Goal: Check status: Check status

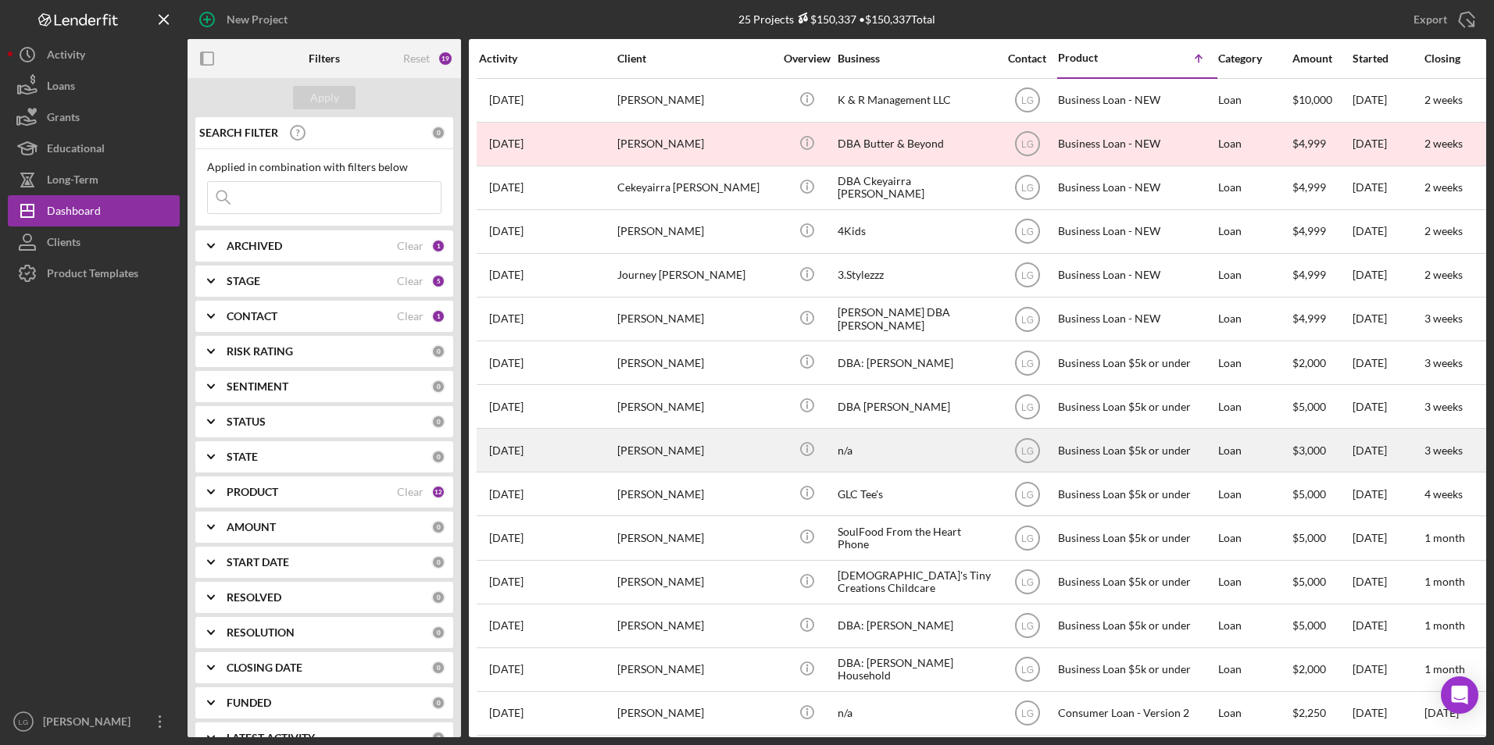
click at [624, 459] on div "[PERSON_NAME]" at bounding box center [695, 450] width 156 height 41
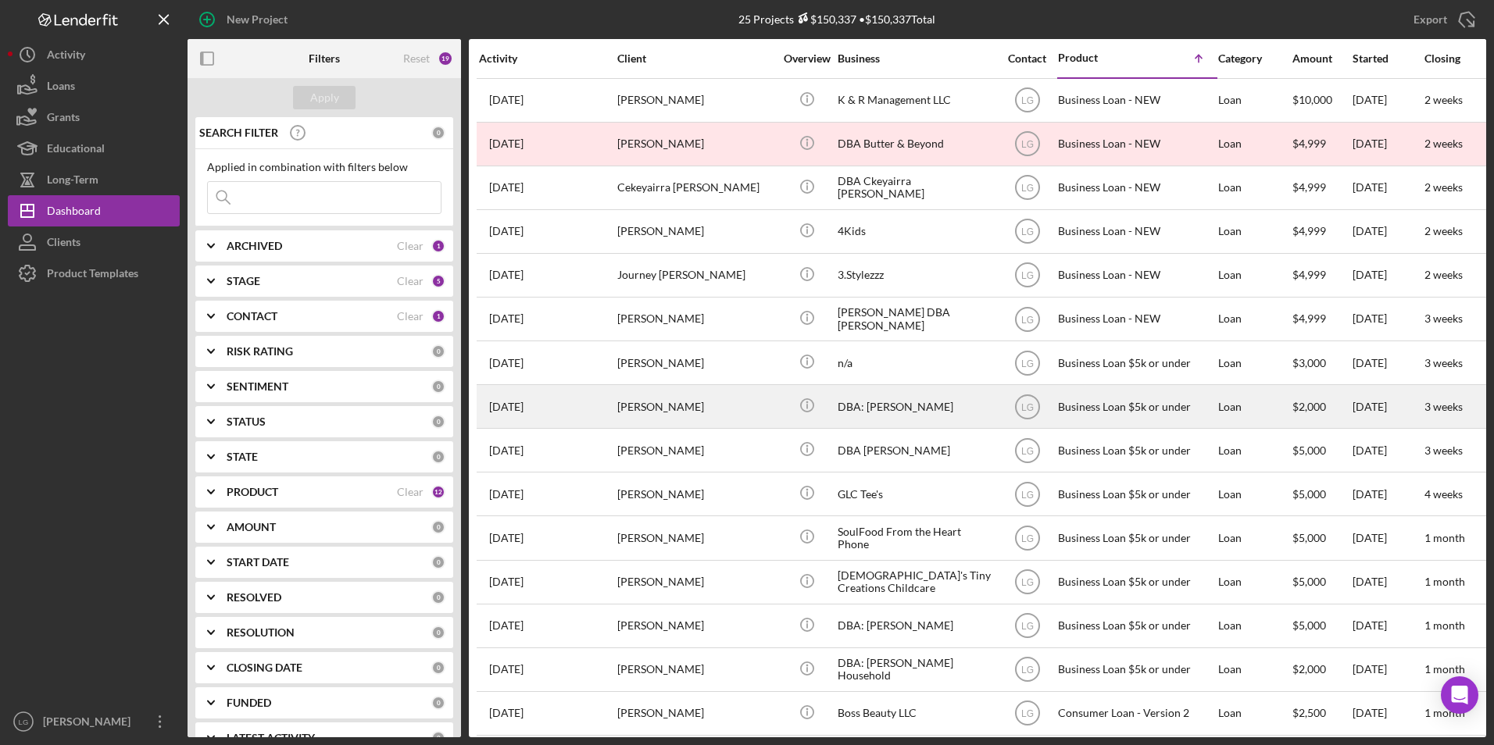
click at [632, 391] on div "[PERSON_NAME]" at bounding box center [695, 406] width 156 height 41
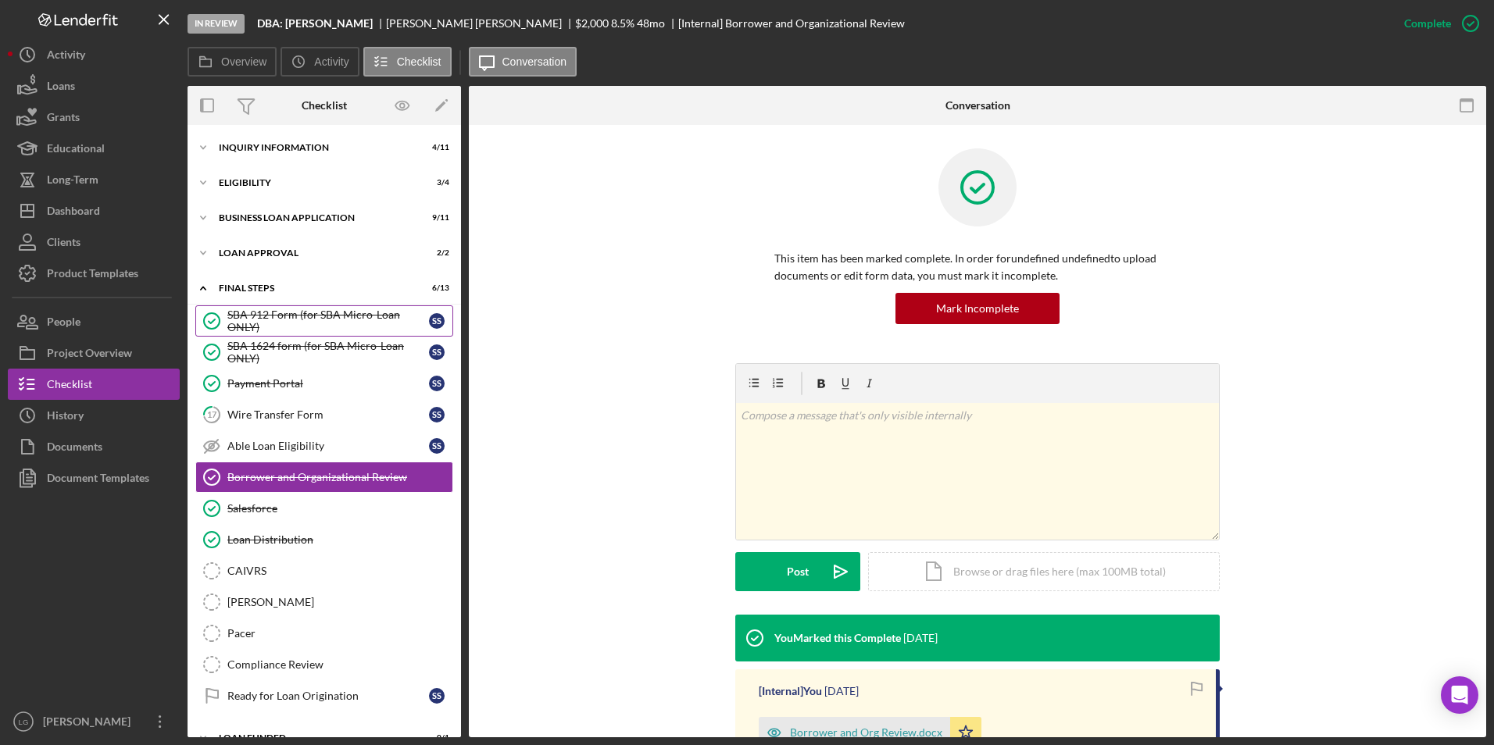
scroll to position [23, 0]
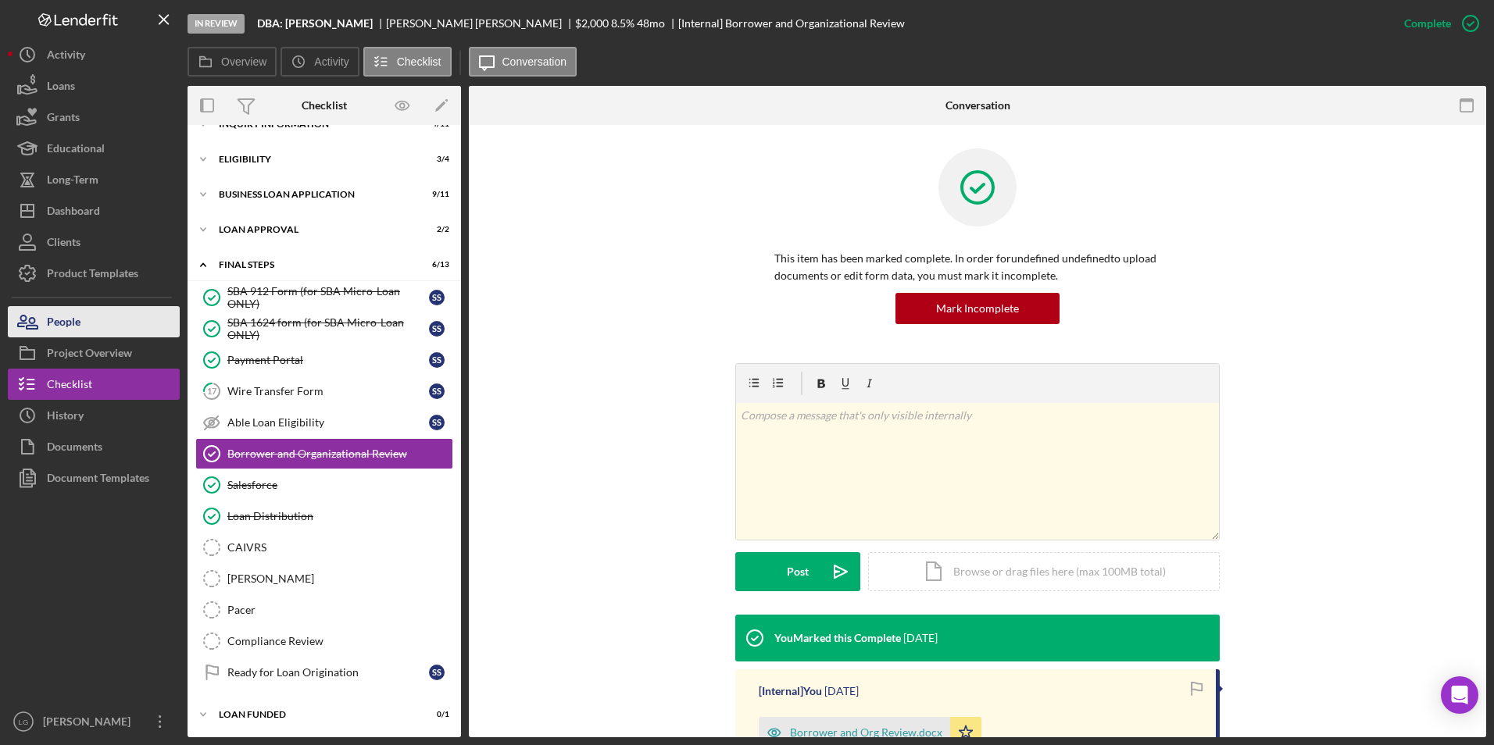
click at [78, 321] on div "People" at bounding box center [64, 323] width 34 height 35
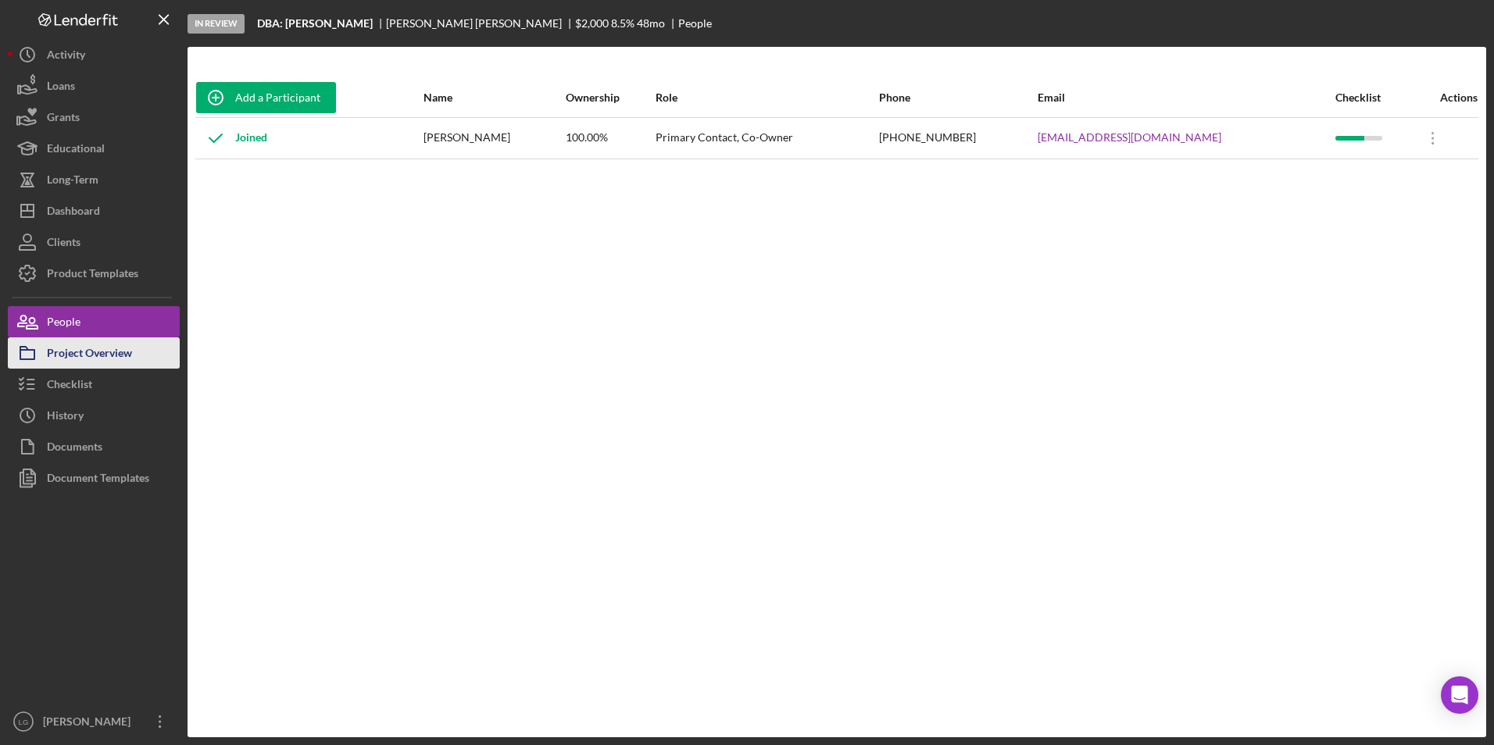
drag, startPoint x: 93, startPoint y: 382, endPoint x: 172, endPoint y: 355, distance: 83.5
click at [93, 382] on button "Checklist" at bounding box center [94, 384] width 172 height 31
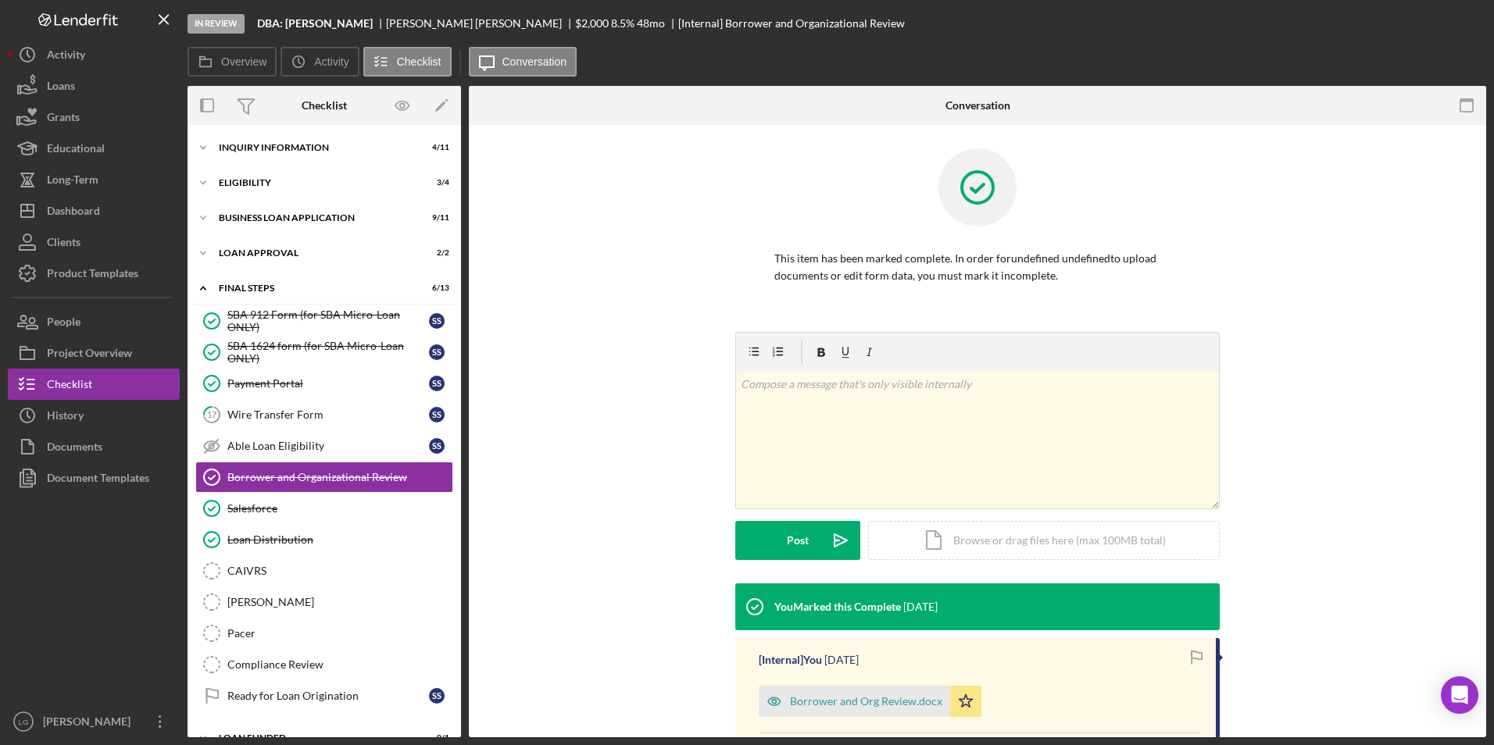
scroll to position [23, 0]
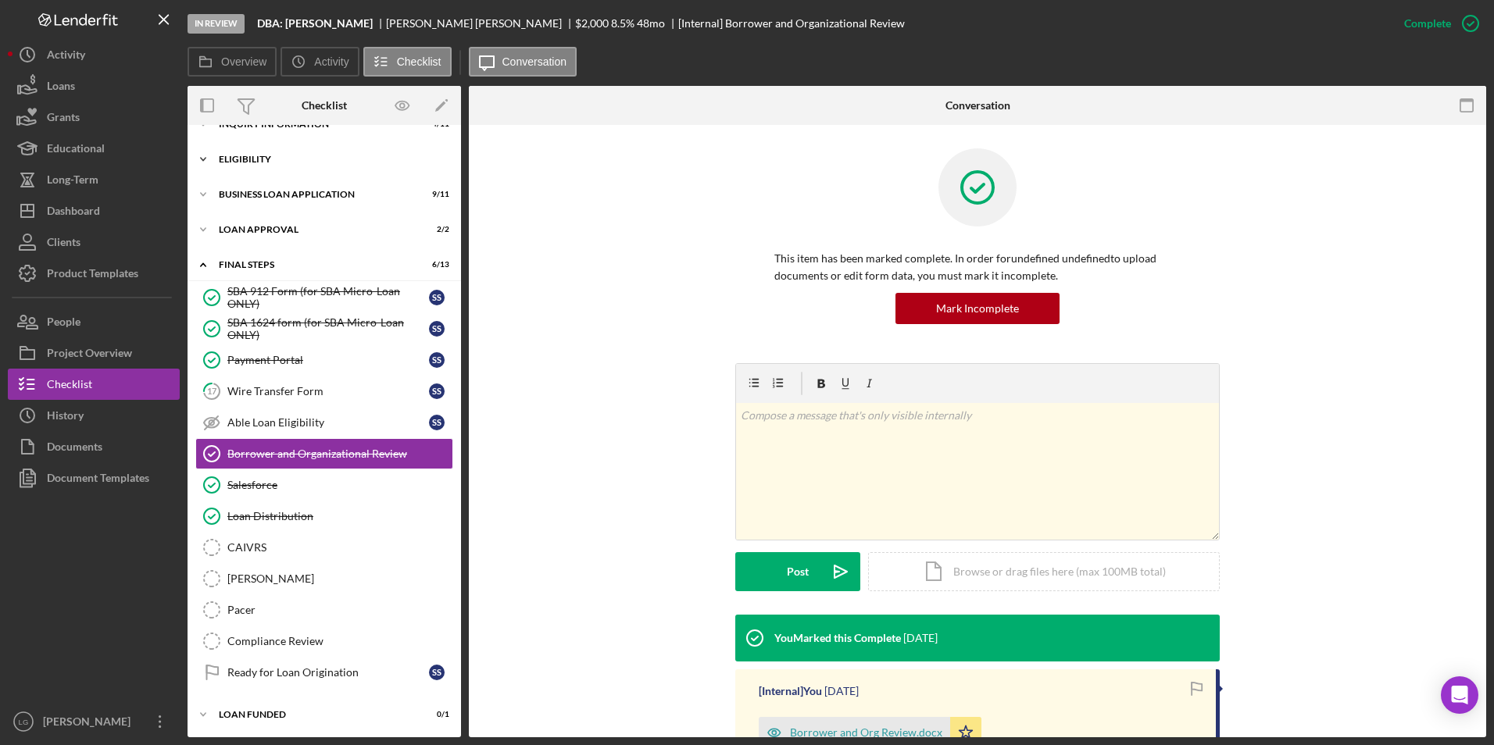
click at [254, 156] on div "Eligibility" at bounding box center [330, 159] width 223 height 9
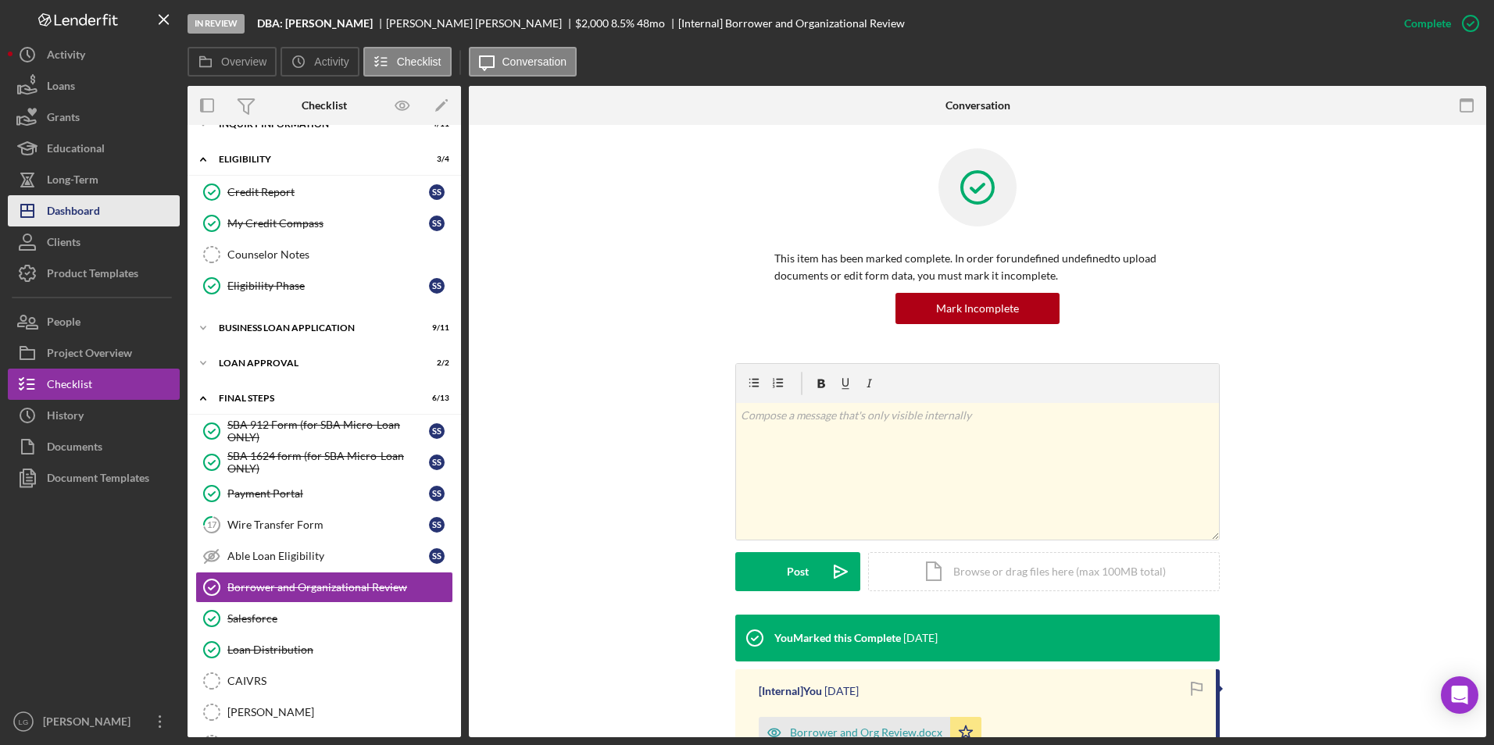
click at [114, 219] on button "Icon/Dashboard Dashboard" at bounding box center [94, 210] width 172 height 31
